Goal: Task Accomplishment & Management: Use online tool/utility

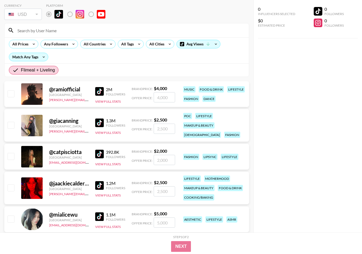
scroll to position [27, 0]
click at [323, 61] on div "0 Influencers Selected $0 Estimated Price 0 Followers 0 Followers" at bounding box center [308, 116] width 109 height 232
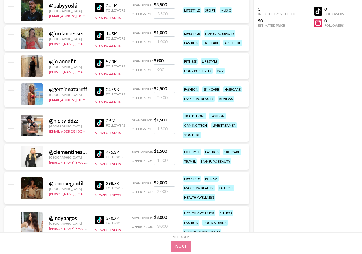
scroll to position [2422, 0]
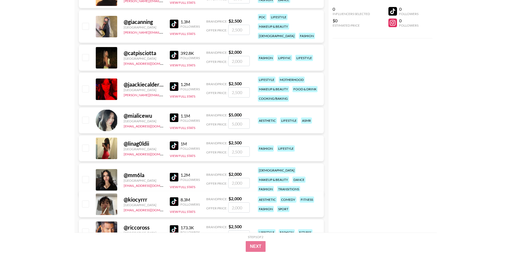
scroll to position [0, 0]
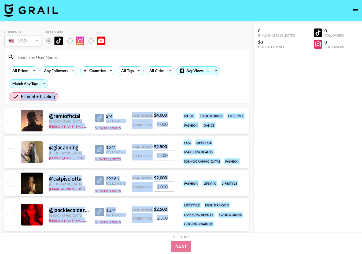
drag, startPoint x: 232, startPoint y: 217, endPoint x: 6, endPoint y: 104, distance: 251.8
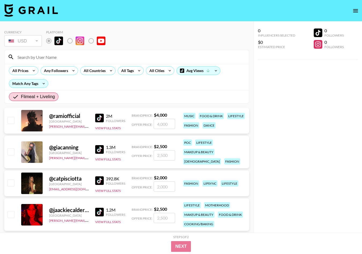
drag, startPoint x: 321, startPoint y: 58, endPoint x: 331, endPoint y: 51, distance: 12.1
click at [321, 58] on div "0 Influencers Selected $0 Estimated Price 0 Followers 0 Followers" at bounding box center [308, 43] width 100 height 34
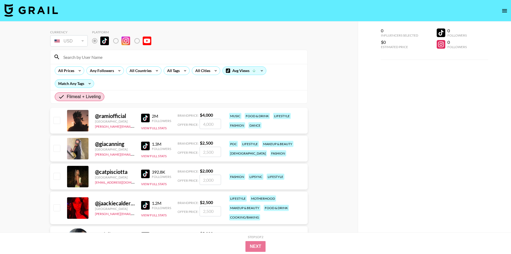
click at [266, 53] on input at bounding box center [182, 57] width 244 height 9
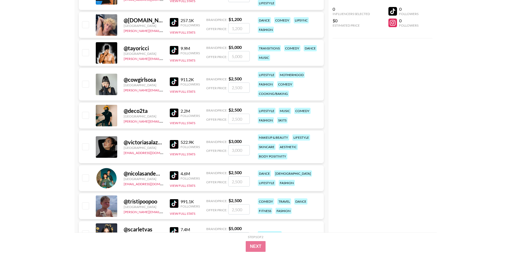
scroll to position [409, 0]
